Goal: Task Accomplishment & Management: Complete application form

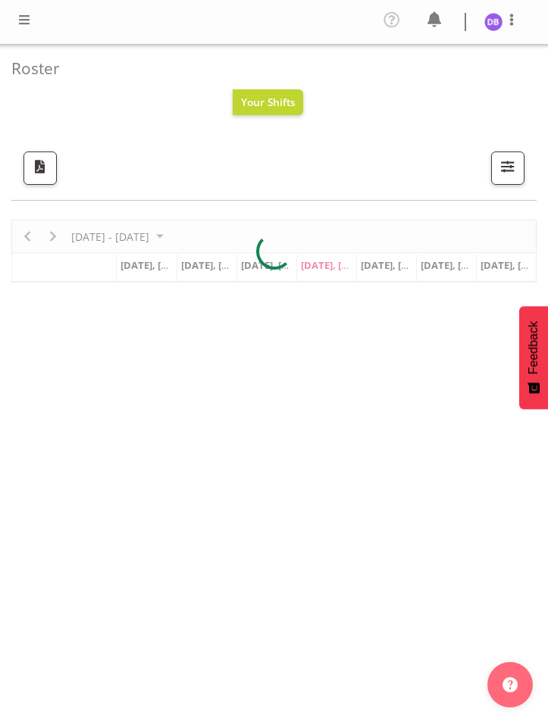
click at [23, 20] on span at bounding box center [24, 20] width 18 height 18
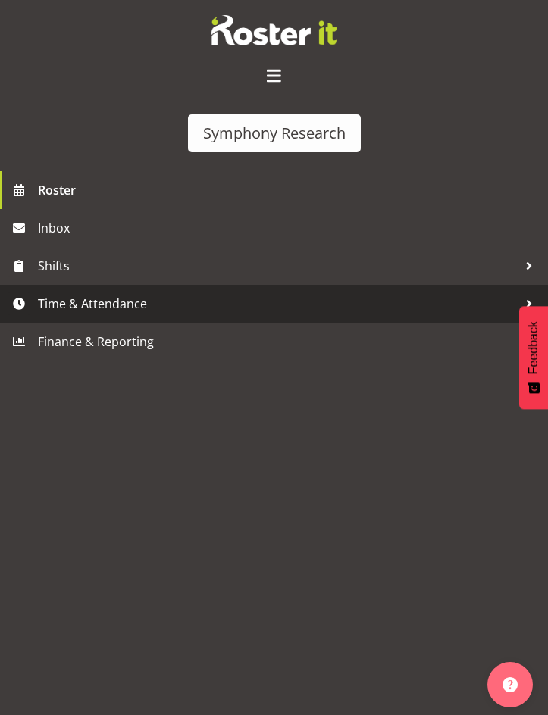
click at [62, 302] on span "Time & Attendance" at bounding box center [278, 303] width 480 height 23
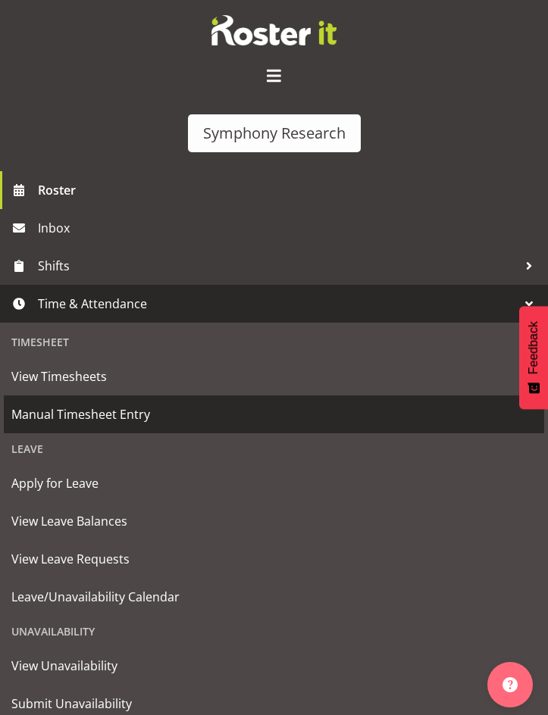
click at [85, 417] on span "Manual Timesheet Entry" at bounding box center [273, 414] width 525 height 23
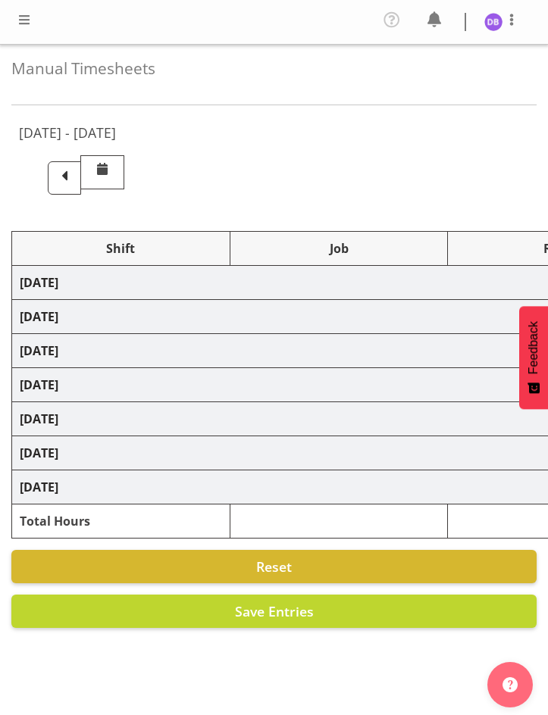
select select "26078"
select select "9636"
select select "47"
select select "26078"
select select "9426"
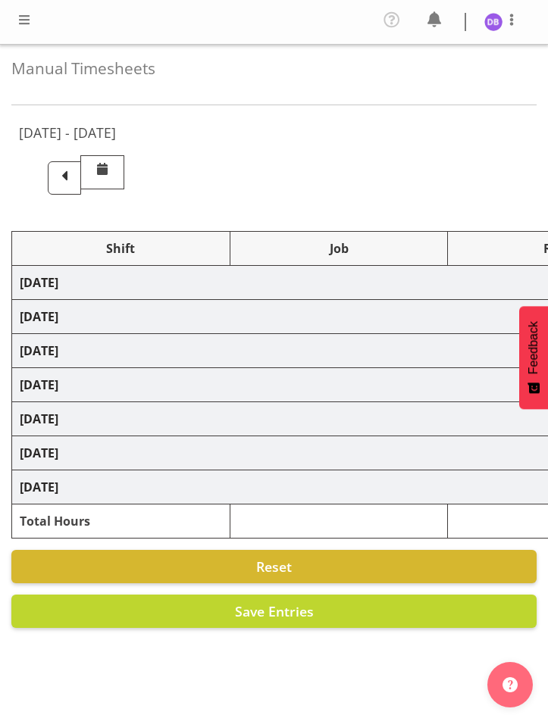
select select "47"
select select "26078"
select select "9636"
select select "47"
select select "26078"
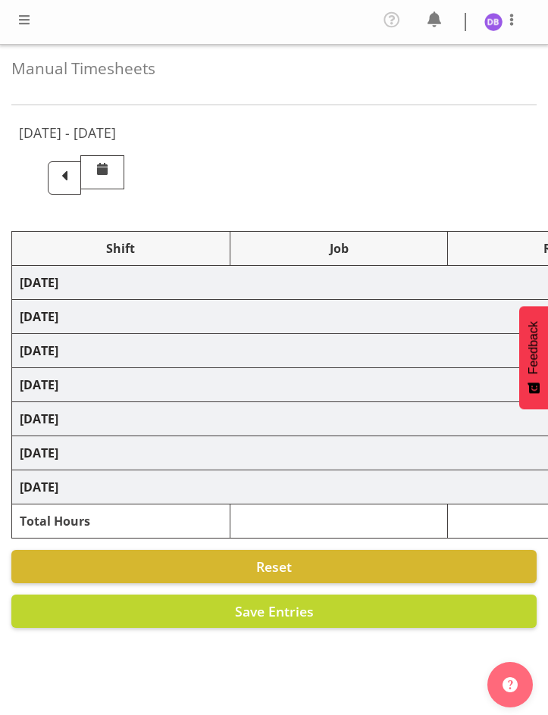
select select "9426"
select select "47"
select select "48116"
select select "9636"
select select "47"
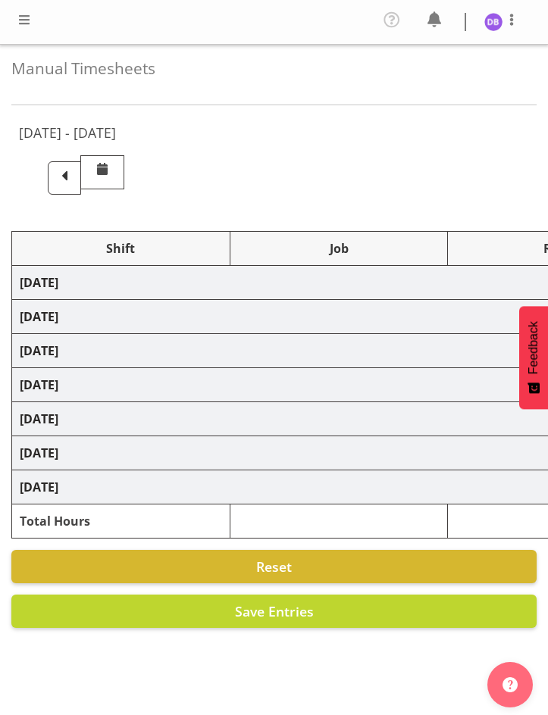
select select "56692"
select select "10499"
select select "47"
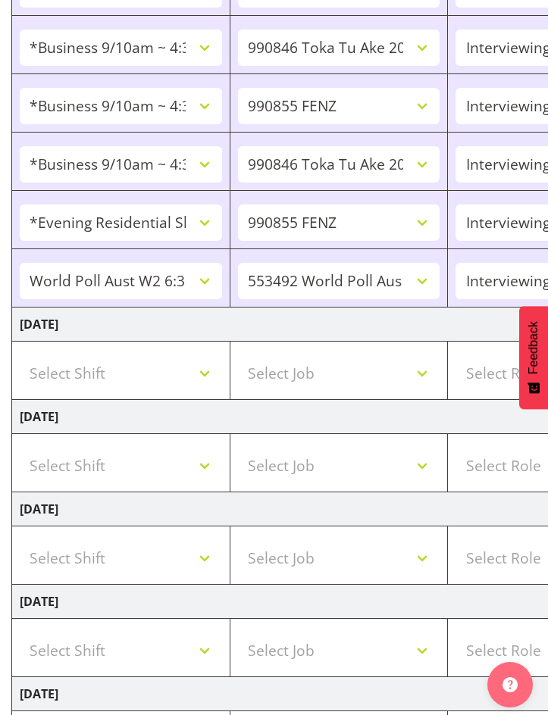
scroll to position [430, 0]
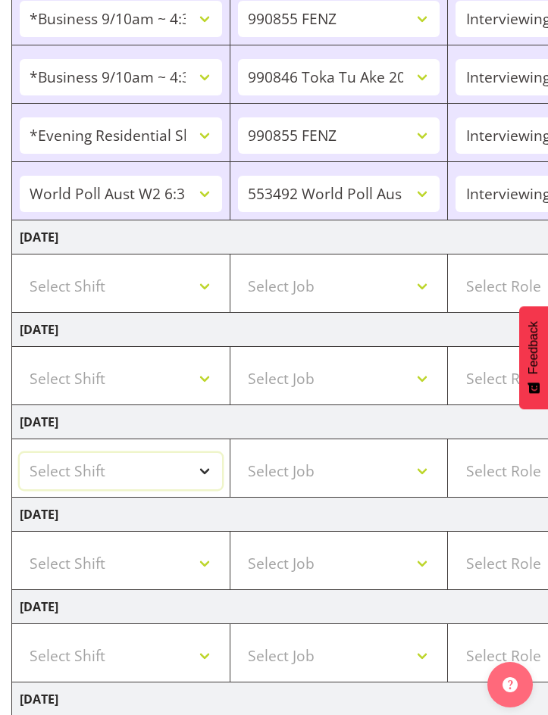
click at [207, 468] on select "Select Shift !!Weekend Residential (Roster IT Shift Label) *Business 9/10am ~ 4…" at bounding box center [121, 471] width 202 height 36
select select "26078"
click at [20, 453] on select "Select Shift !!Weekend Residential (Roster IT Shift Label) *Business 9/10am ~ 4…" at bounding box center [121, 471] width 202 height 36
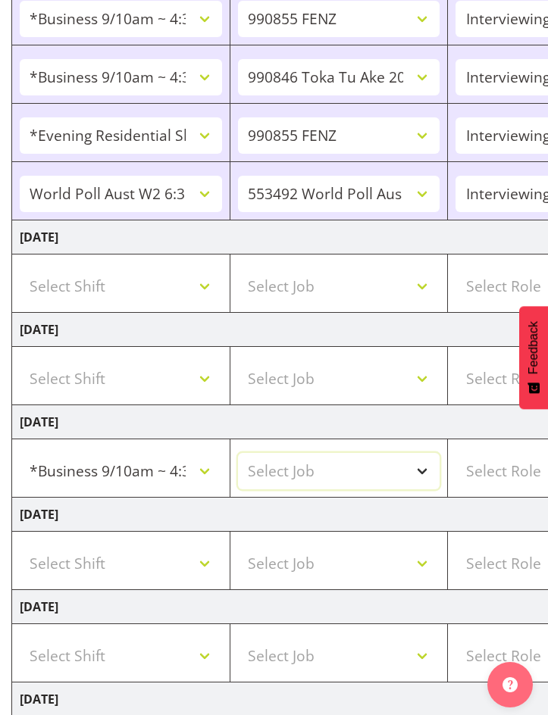
click at [425, 467] on select "Select Job 550060 IF Admin 553492 World Poll Aus Wave 2 Main 2025 553493 World …" at bounding box center [339, 471] width 202 height 36
select select "9636"
click at [238, 453] on select "Select Job 550060 IF Admin 553492 World Poll Aus Wave 2 Main 2025 553493 World …" at bounding box center [339, 471] width 202 height 36
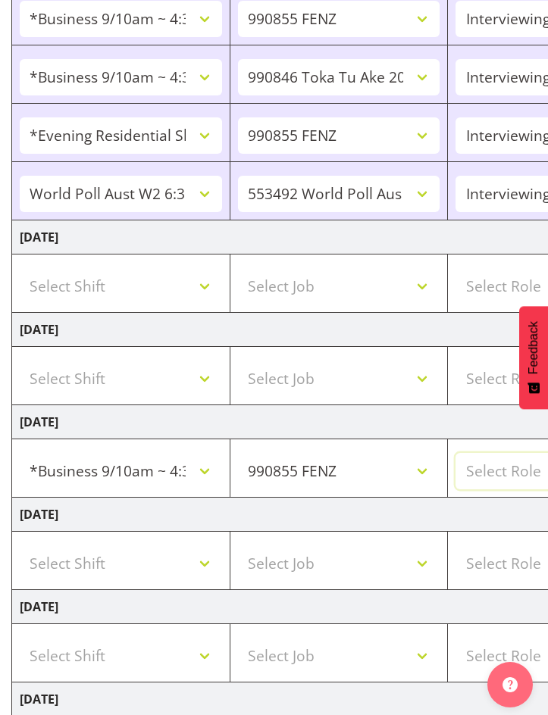
click at [494, 476] on select "Select Role Briefing Interviewing" at bounding box center [556, 471] width 202 height 36
select select "47"
click at [455, 453] on select "Select Role Briefing Interviewing" at bounding box center [556, 471] width 202 height 36
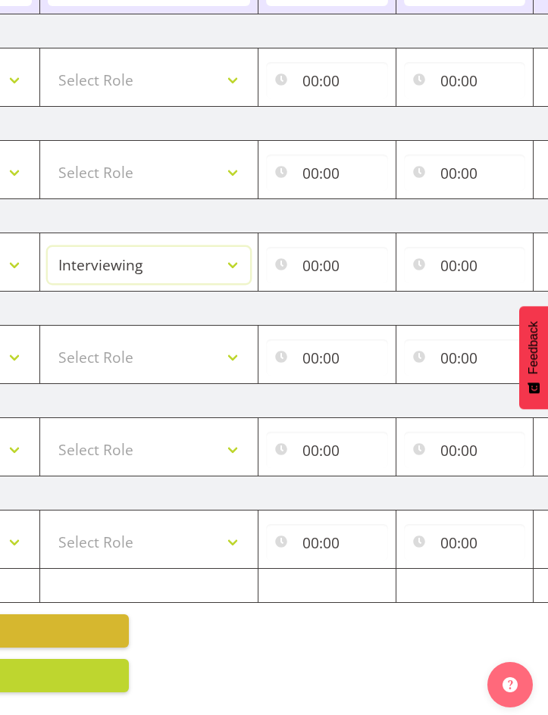
scroll to position [0, 446]
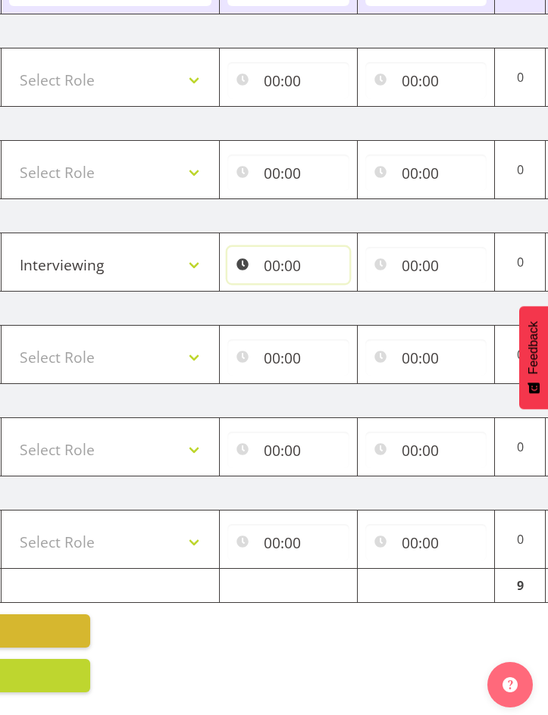
click at [282, 250] on input "00:00" at bounding box center [288, 265] width 122 height 36
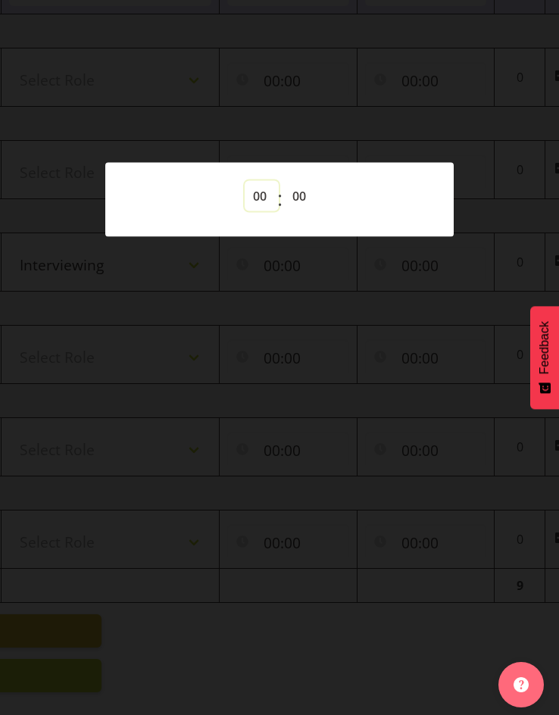
click at [258, 187] on select "00 01 02 03 04 05 06 07 08 09 10 11 12 13 14 15 16 17 18 19 20 21 22 23" at bounding box center [262, 196] width 34 height 30
select select "10"
click at [245, 181] on select "00 01 02 03 04 05 06 07 08 09 10 11 12 13 14 15 16 17 18 19 20 21 22 23" at bounding box center [262, 196] width 34 height 30
type input "10:00"
click at [298, 461] on div at bounding box center [279, 357] width 559 height 715
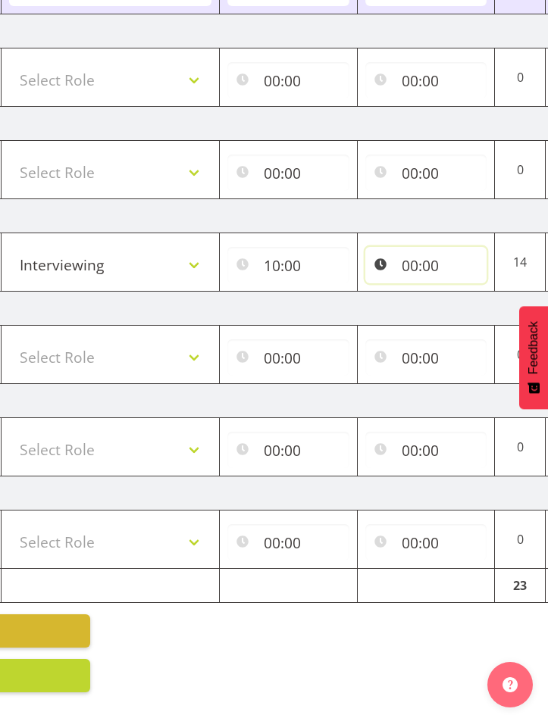
click at [414, 256] on input "00:00" at bounding box center [426, 265] width 122 height 36
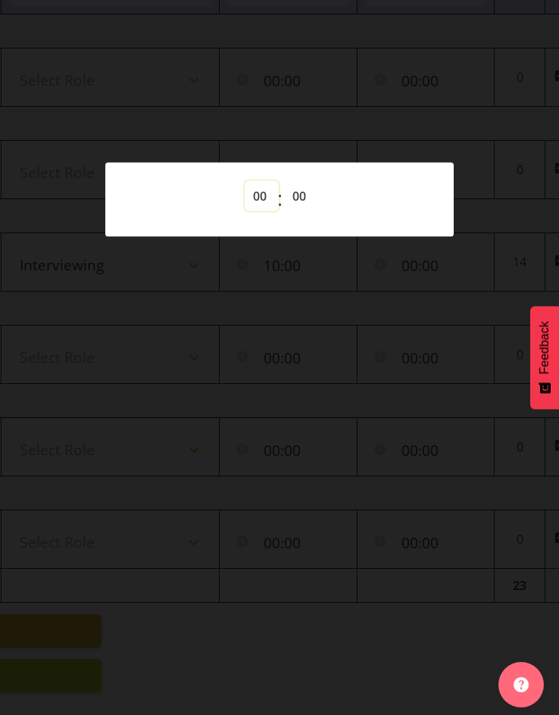
drag, startPoint x: 255, startPoint y: 192, endPoint x: 255, endPoint y: 203, distance: 10.6
click at [255, 192] on select "00 01 02 03 04 05 06 07 08 09 10 11 12 13 14 15 16 17 18 19 20 21 22 23" at bounding box center [262, 196] width 34 height 30
select select "14"
click at [245, 181] on select "00 01 02 03 04 05 06 07 08 09 10 11 12 13 14 15 16 17 18 19 20 21 22 23" at bounding box center [262, 196] width 34 height 30
type input "14:00"
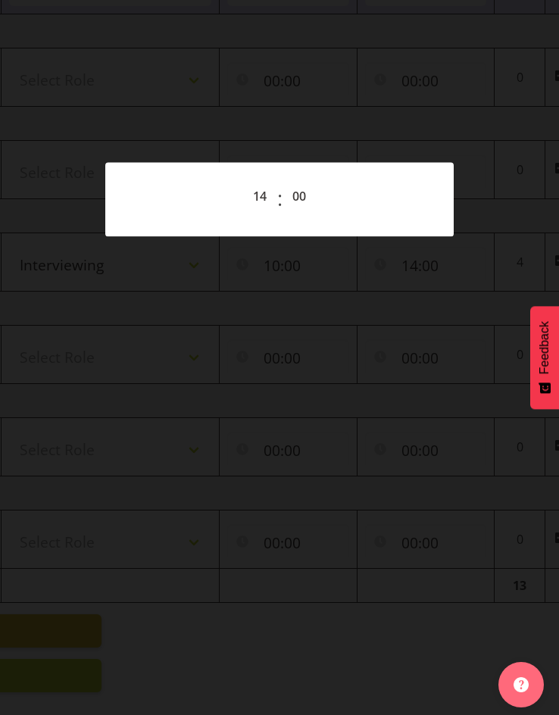
click at [335, 140] on div at bounding box center [279, 357] width 559 height 715
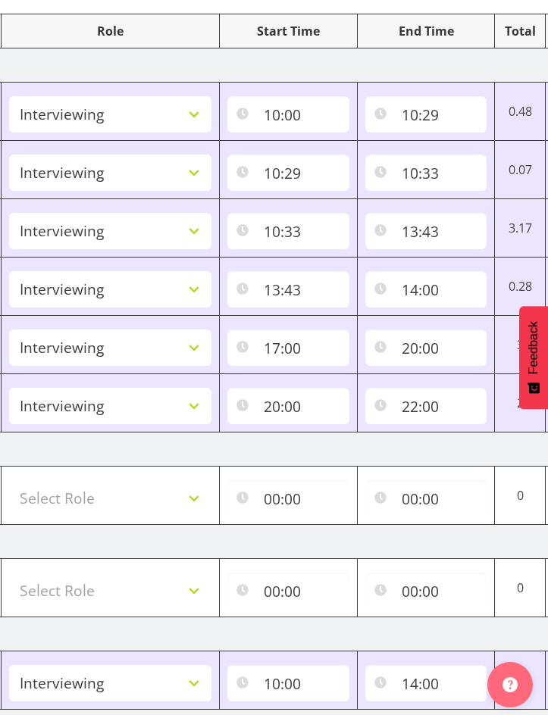
scroll to position [647, 0]
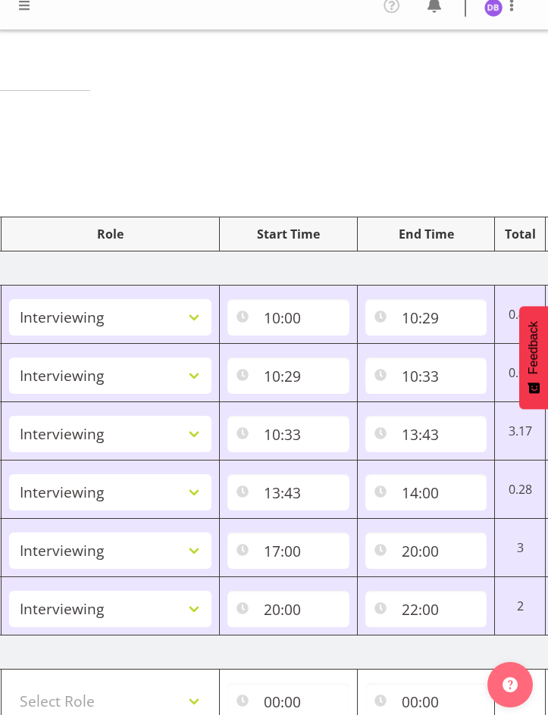
scroll to position [0, 0]
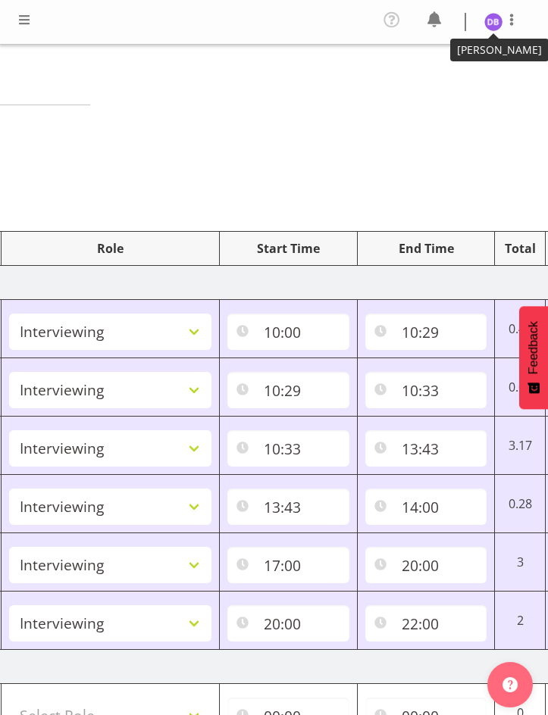
click at [492, 16] on img at bounding box center [493, 22] width 18 height 18
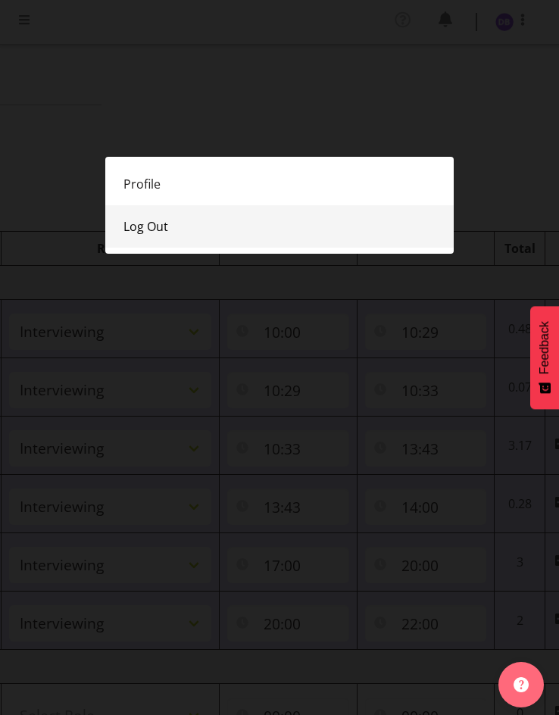
click at [149, 227] on link "Log Out" at bounding box center [279, 226] width 348 height 42
